Goal: Check status: Check status

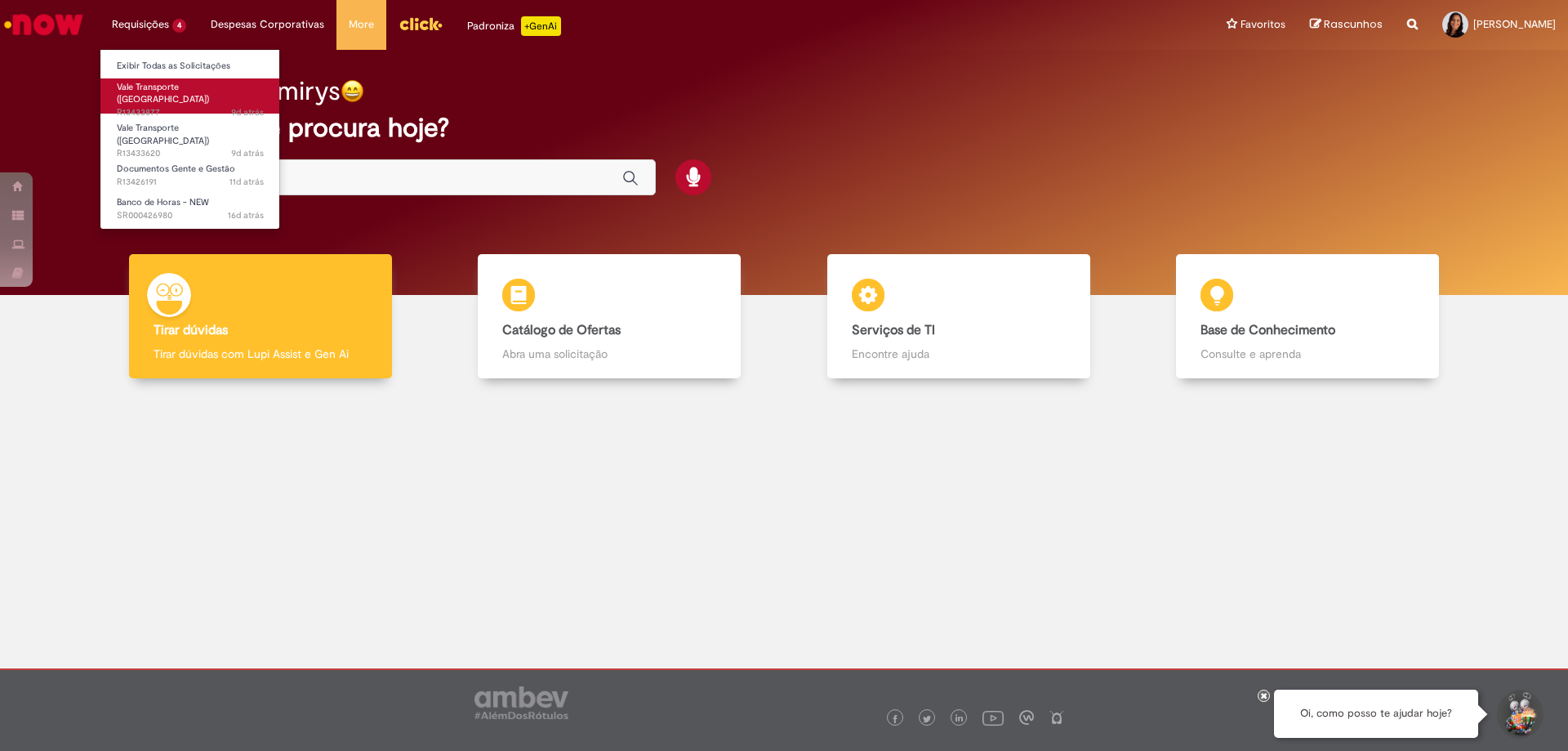
click at [154, 86] on span "Vale Transporte ([GEOGRAPHIC_DATA])" at bounding box center [163, 93] width 92 height 25
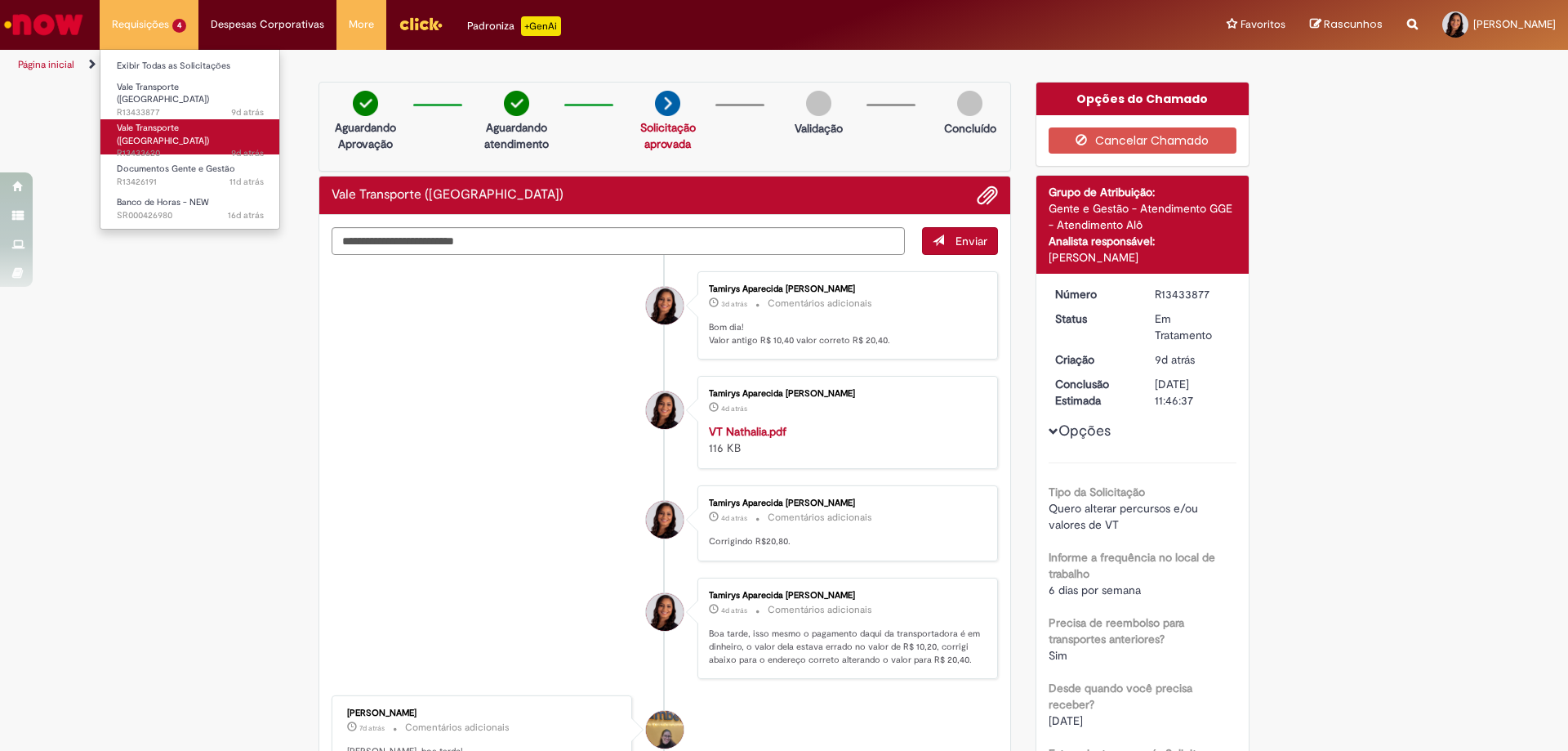
click at [171, 122] on span "Vale Transporte ([GEOGRAPHIC_DATA])" at bounding box center [163, 134] width 92 height 25
click at [174, 122] on span "Vale Transporte ([GEOGRAPHIC_DATA])" at bounding box center [163, 134] width 92 height 25
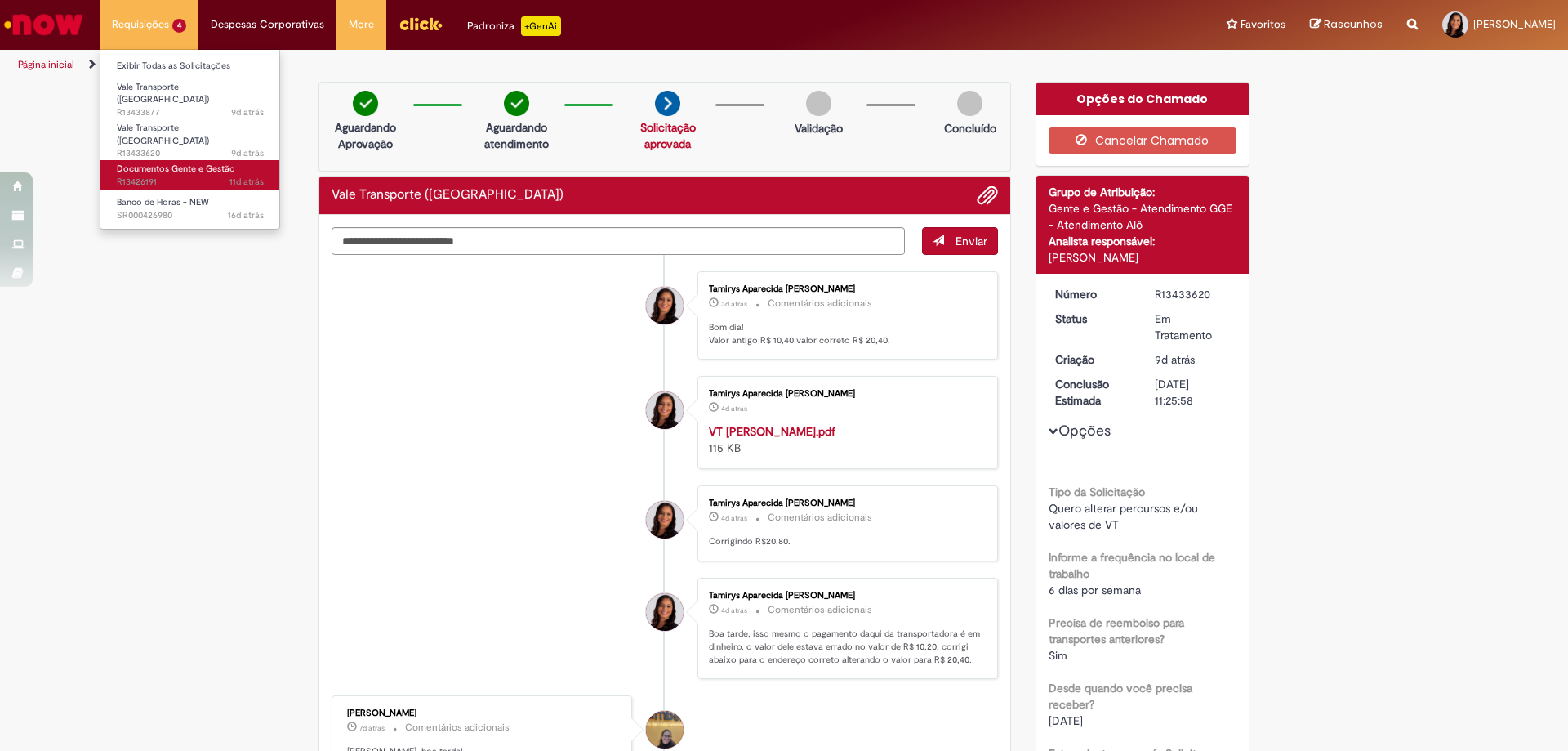
click at [169, 162] on span "Documentos Gente e Gestão" at bounding box center [176, 168] width 119 height 12
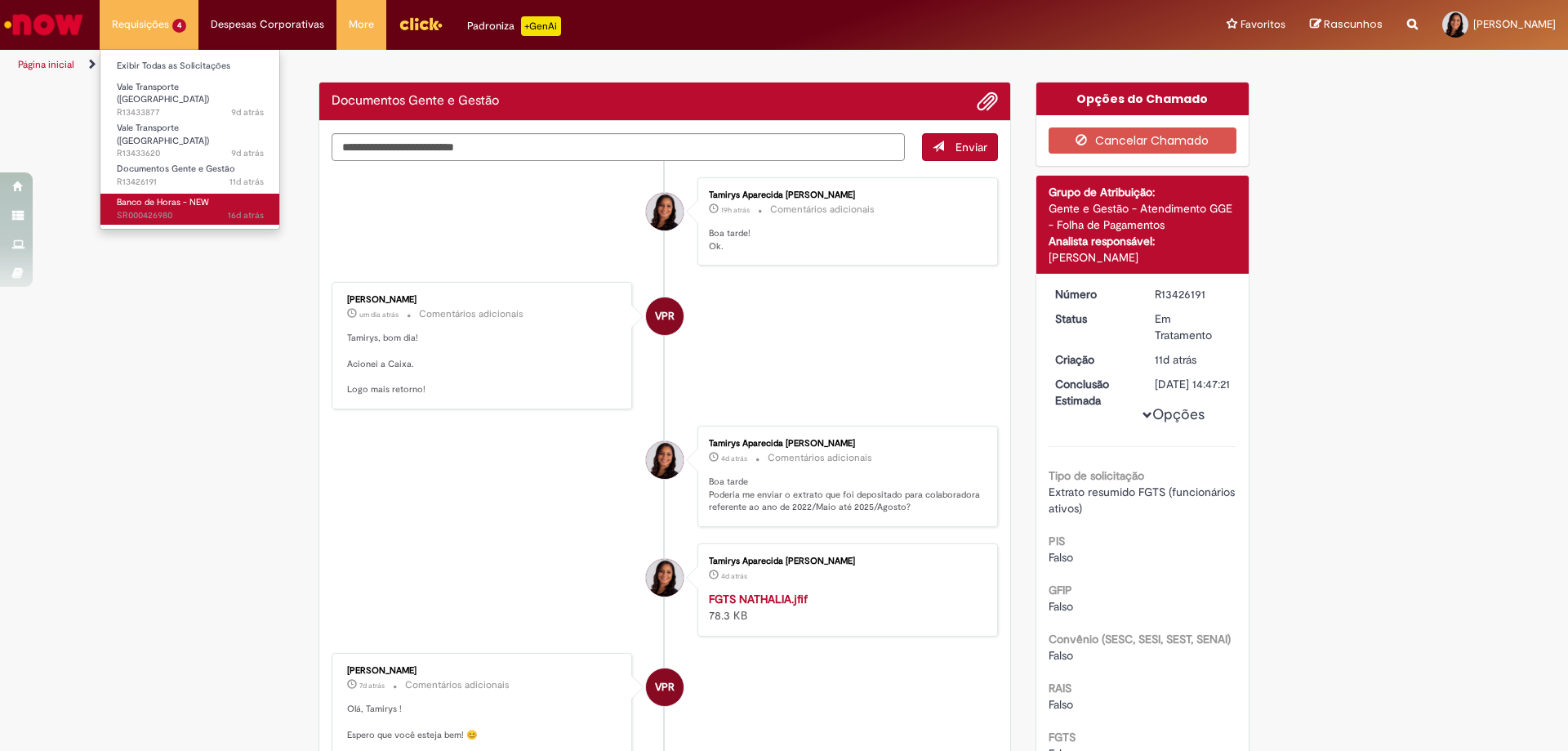
click at [199, 209] on span "16d atrás 16 dias atrás SR000426980" at bounding box center [190, 215] width 147 height 13
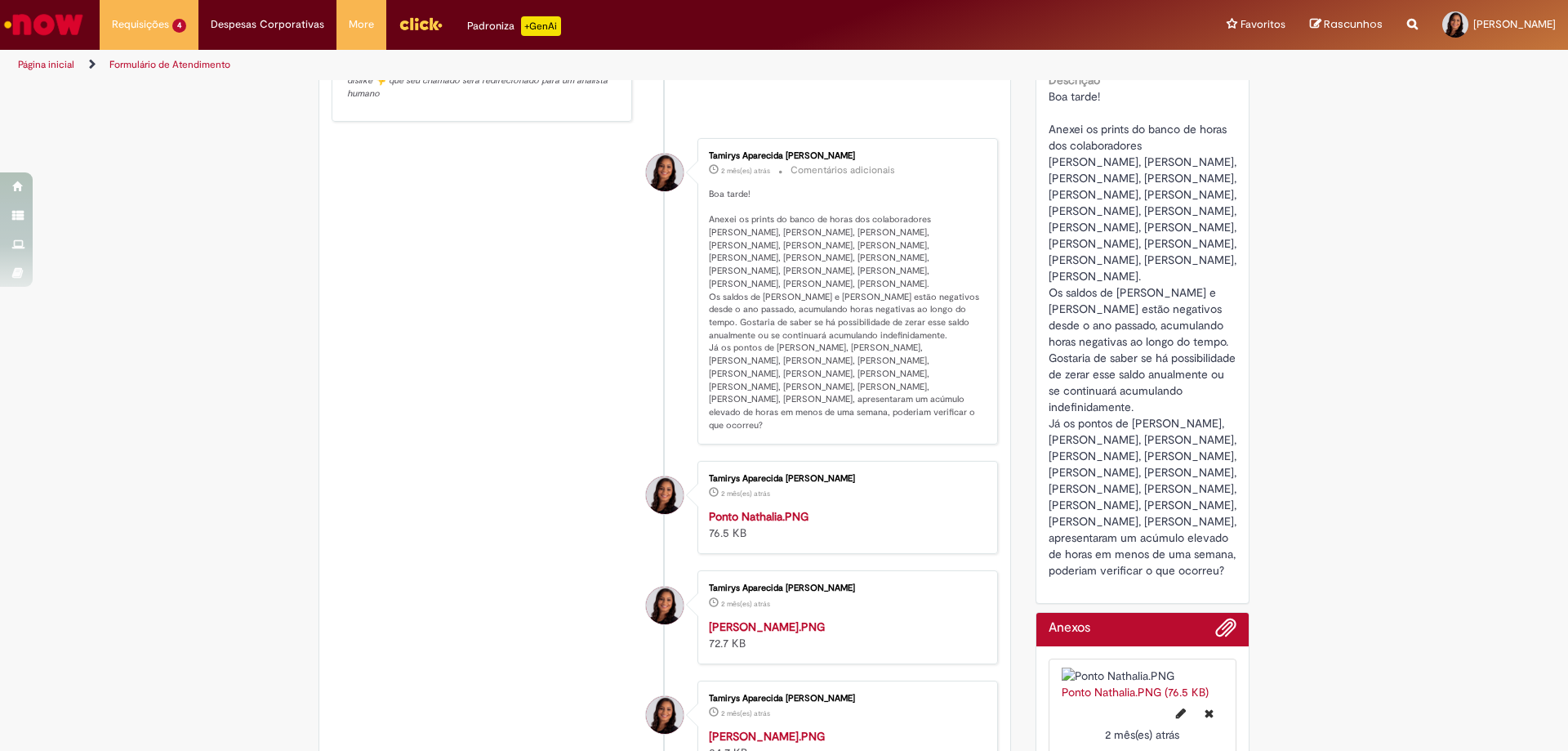
scroll to position [899, 0]
